Goal: Transaction & Acquisition: Purchase product/service

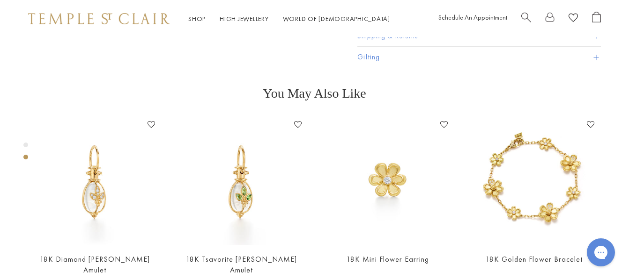
scroll to position [412, 0]
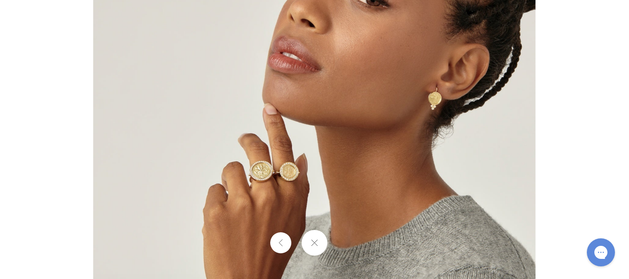
drag, startPoint x: 443, startPoint y: 221, endPoint x: 439, endPoint y: 147, distance: 75.0
click at [439, 147] on img at bounding box center [314, 71] width 442 height 440
click at [308, 235] on button at bounding box center [314, 243] width 26 height 26
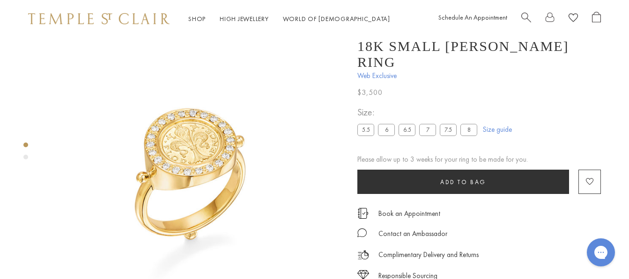
scroll to position [0, 0]
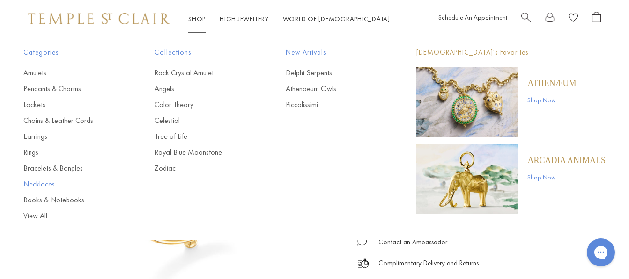
click at [50, 183] on link "Necklaces" at bounding box center [70, 184] width 94 height 10
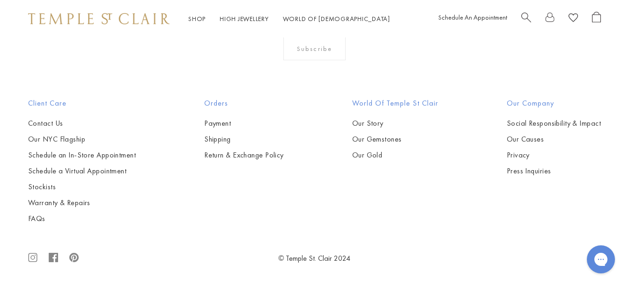
scroll to position [1311, 0]
click at [0, 0] on img at bounding box center [0, 0] width 0 height 0
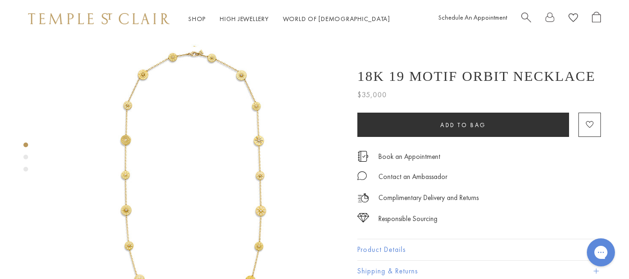
click at [256, 131] on img at bounding box center [195, 185] width 296 height 296
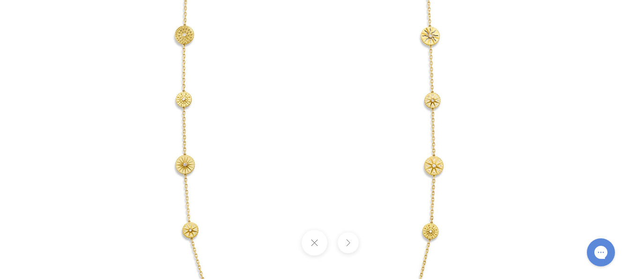
drag, startPoint x: 203, startPoint y: 138, endPoint x: 198, endPoint y: 110, distance: 28.0
click at [193, 111] on img at bounding box center [312, 119] width 548 height 548
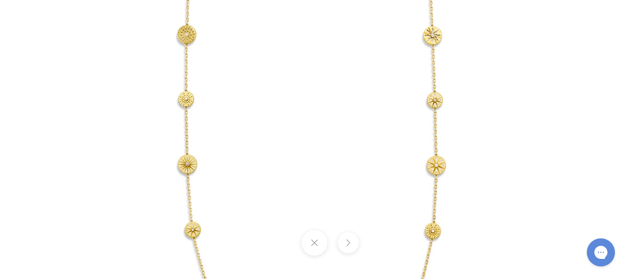
scroll to position [244, 0]
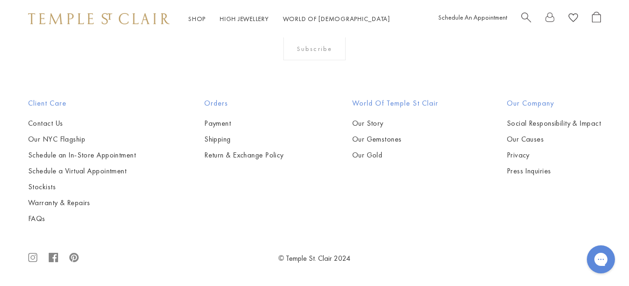
scroll to position [2145, 0]
click at [0, 0] on img at bounding box center [0, 0] width 0 height 0
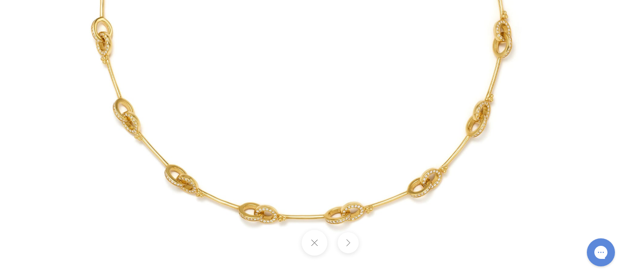
drag, startPoint x: 280, startPoint y: 240, endPoint x: 230, endPoint y: 103, distance: 145.0
click at [230, 103] on div at bounding box center [314, 139] width 629 height 279
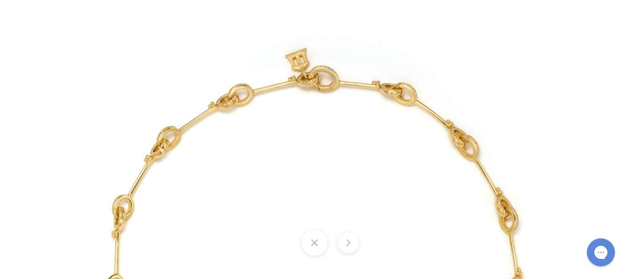
click at [509, 75] on img at bounding box center [315, 274] width 548 height 548
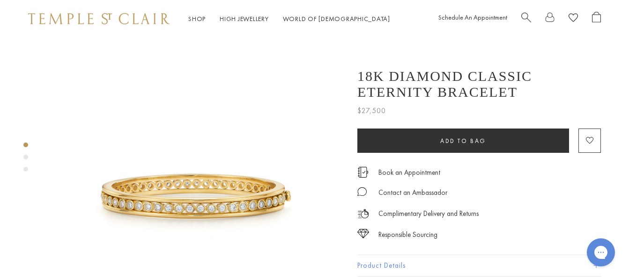
click at [523, 16] on span "Search" at bounding box center [526, 17] width 10 height 10
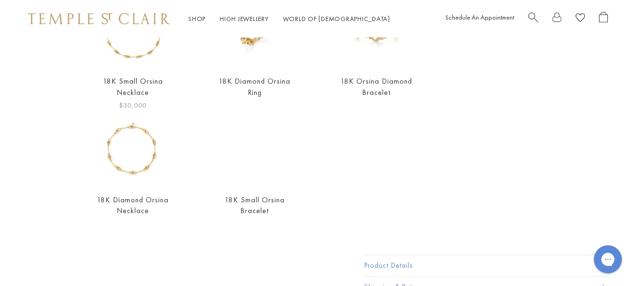
scroll to position [140, 0]
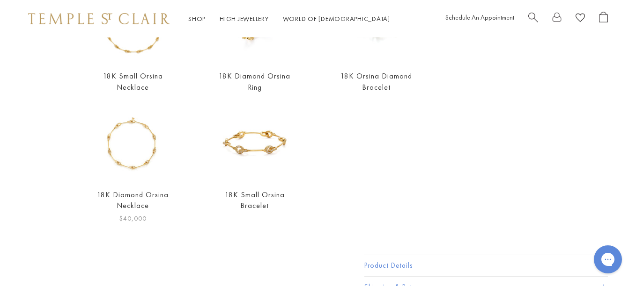
type input "********"
click at [132, 158] on img at bounding box center [132, 143] width 75 height 75
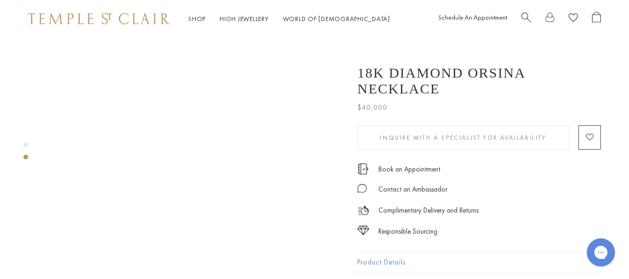
scroll to position [281, 0]
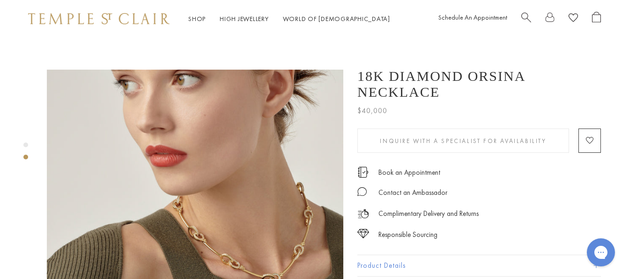
click at [254, 219] on img at bounding box center [195, 218] width 296 height 296
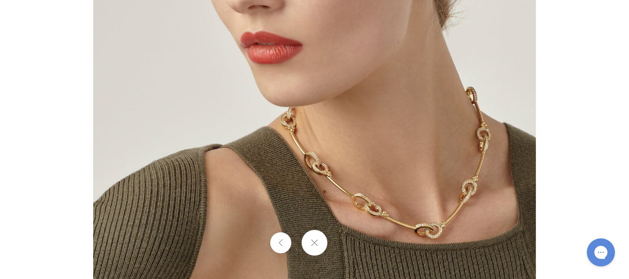
click at [367, 198] on img at bounding box center [314, 140] width 442 height 442
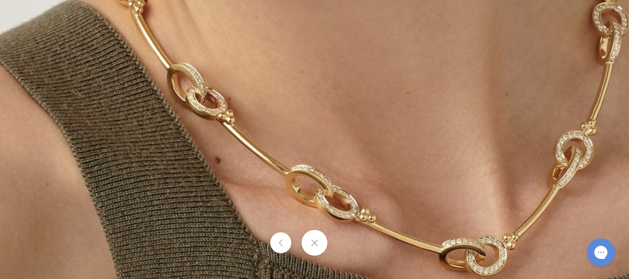
drag, startPoint x: 397, startPoint y: 263, endPoint x: 335, endPoint y: 231, distance: 70.1
click at [338, 234] on div at bounding box center [314, 139] width 629 height 279
click at [305, 204] on img at bounding box center [192, 31] width 1089 height 1089
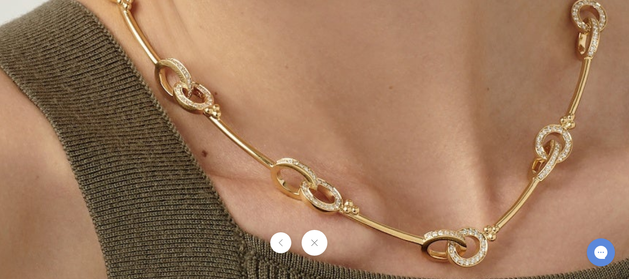
drag, startPoint x: 290, startPoint y: 194, endPoint x: 273, endPoint y: 183, distance: 20.3
click at [273, 183] on img at bounding box center [180, 28] width 1066 height 1066
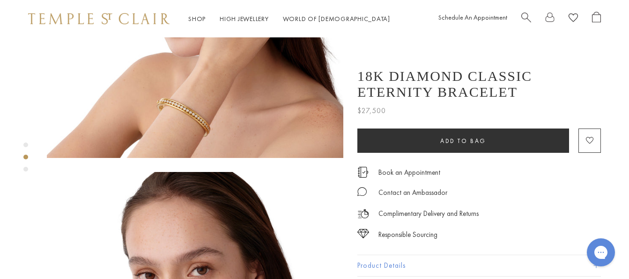
scroll to position [281, 0]
